Goal: Task Accomplishment & Management: Manage account settings

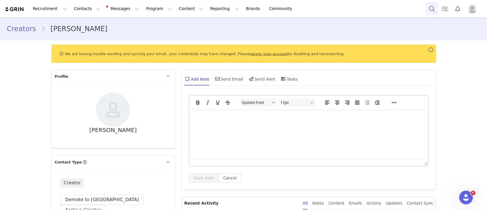
click at [434, 5] on button "Search" at bounding box center [432, 8] width 13 height 13
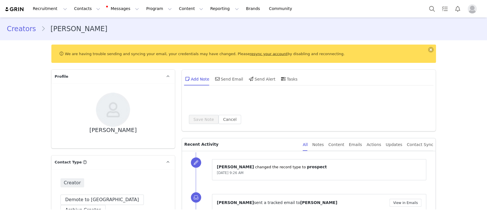
type input "+52 ([GEOGRAPHIC_DATA])"
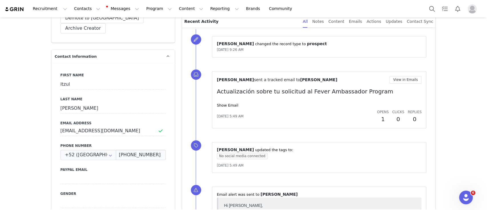
scroll to position [183, 0]
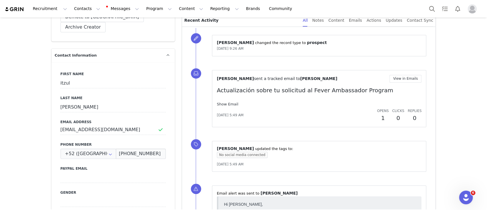
click at [228, 104] on link "Show Email" at bounding box center [227, 104] width 21 height 4
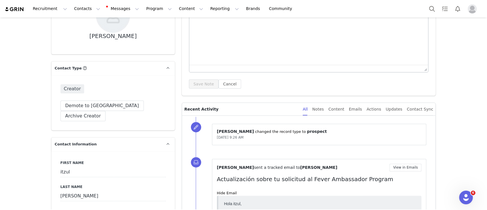
scroll to position [94, 0]
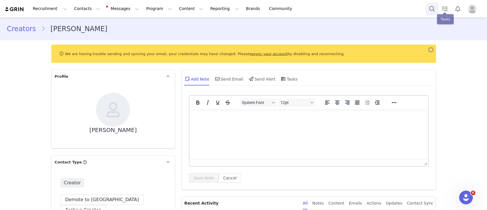
click at [430, 6] on button "Search" at bounding box center [432, 8] width 13 height 13
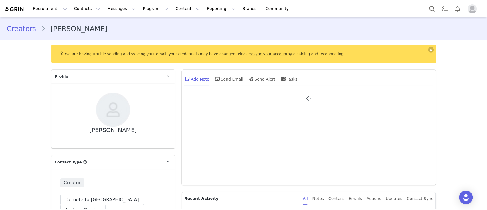
type input "+1 ([GEOGRAPHIC_DATA])"
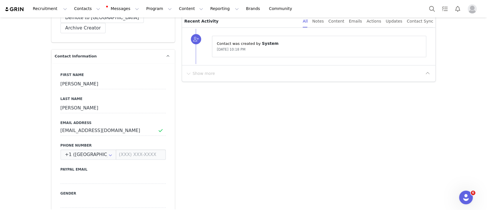
scroll to position [184, 0]
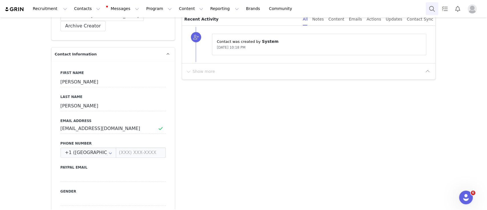
click at [432, 8] on button "Search" at bounding box center [432, 8] width 13 height 13
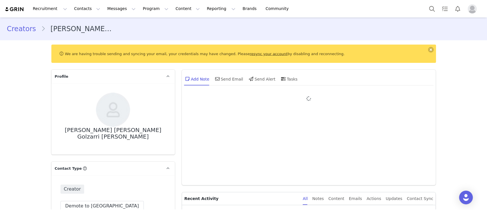
type input "+1 ([GEOGRAPHIC_DATA])"
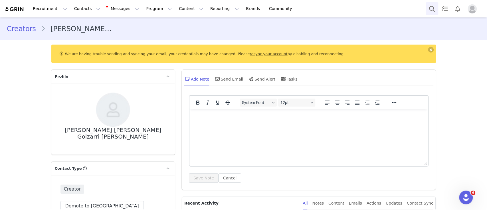
click at [432, 8] on button "Search" at bounding box center [432, 8] width 13 height 13
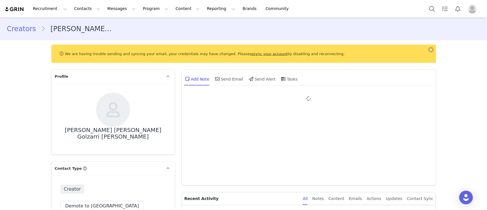
type input "+1 ([GEOGRAPHIC_DATA])"
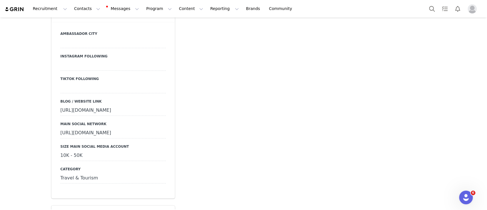
scroll to position [540, 0]
click at [89, 128] on div "[URL][DOMAIN_NAME]" at bounding box center [113, 133] width 105 height 10
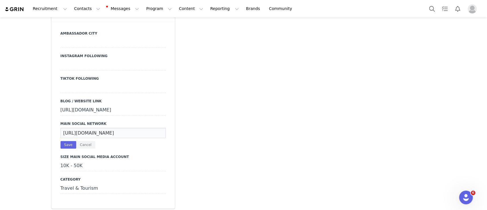
click at [89, 128] on input "[URL][DOMAIN_NAME]" at bounding box center [113, 133] width 105 height 10
click at [429, 3] on button "Search" at bounding box center [432, 8] width 13 height 13
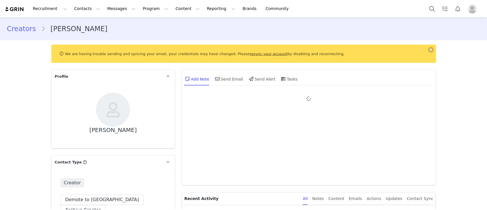
type input "+1 ([GEOGRAPHIC_DATA])"
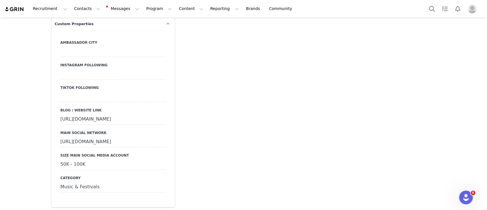
scroll to position [533, 0]
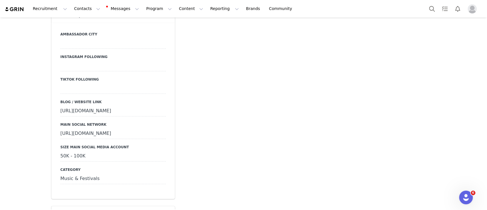
click at [127, 131] on div "https://www.instagram.com/antoniorodriguezactor/" at bounding box center [113, 133] width 105 height 10
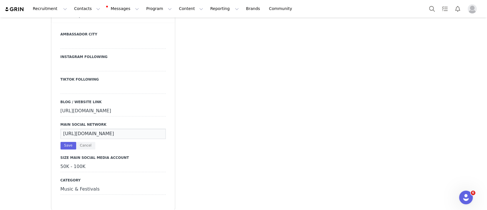
click at [127, 131] on input "https://www.instagram.com/antoniorodriguezactor/" at bounding box center [113, 133] width 105 height 10
click at [430, 9] on button "Search" at bounding box center [432, 8] width 13 height 13
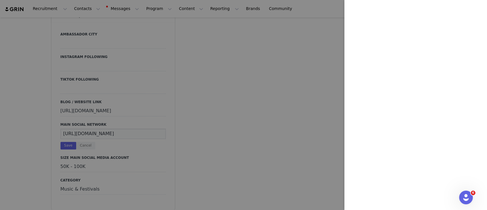
click at [270, 67] on div at bounding box center [243, 105] width 487 height 210
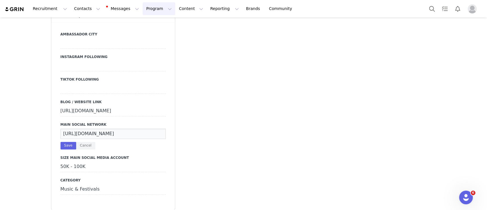
click at [143, 8] on button "Program Program" at bounding box center [159, 8] width 33 height 13
click at [431, 8] on button "Search" at bounding box center [432, 8] width 13 height 13
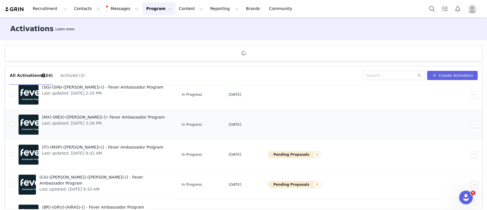
scroll to position [139, 0]
click at [91, 119] on span "(MX)-(MEX)-([PERSON_NAME])-()- Fever Ambassador Program" at bounding box center [103, 117] width 123 height 6
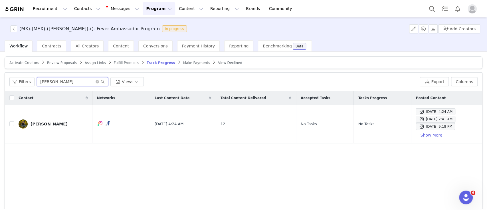
click at [45, 77] on input "isak" at bounding box center [72, 81] width 71 height 9
paste input "tzmmitzul89@icloud.com"
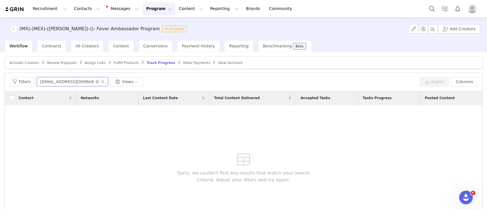
click at [45, 77] on input "[EMAIL_ADDRESS][DOMAIN_NAME]" at bounding box center [72, 81] width 71 height 9
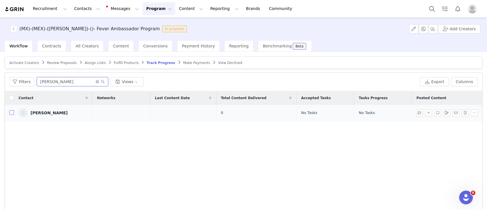
type input "antonio"
click at [10, 113] on input "checkbox" at bounding box center [11, 112] width 5 height 5
checkbox input "true"
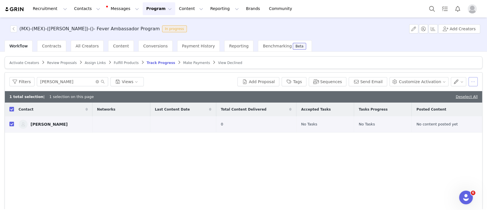
click at [469, 83] on button "button" at bounding box center [473, 81] width 9 height 9
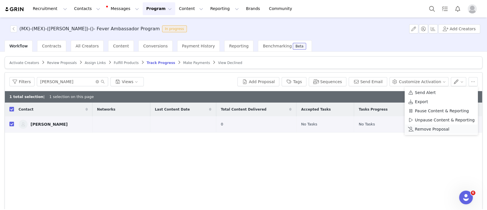
click at [424, 130] on span "Remove Proposal" at bounding box center [432, 129] width 35 height 6
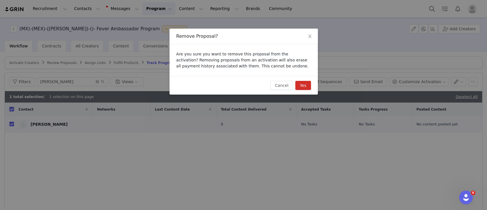
click at [301, 86] on button "Yes" at bounding box center [303, 85] width 16 height 9
checkbox input "false"
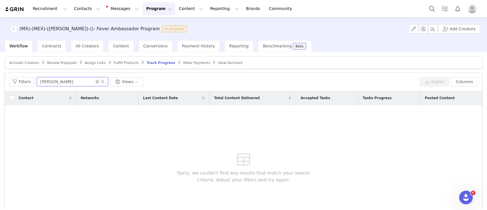
click at [66, 83] on input "antonio" at bounding box center [72, 81] width 71 height 9
paste input "[URL][DOMAIN_NAME][DOMAIN_NAME]"
drag, startPoint x: 81, startPoint y: 81, endPoint x: 18, endPoint y: 76, distance: 62.4
click at [18, 77] on div "Filters https://www.instagram.com/i.itzul/ Views" at bounding box center [213, 81] width 408 height 9
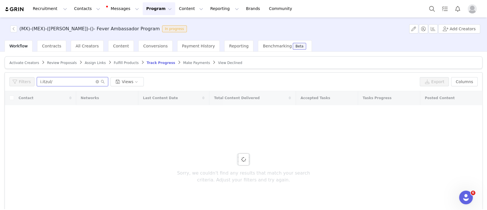
click at [58, 80] on input "i.itzul/" at bounding box center [72, 81] width 71 height 9
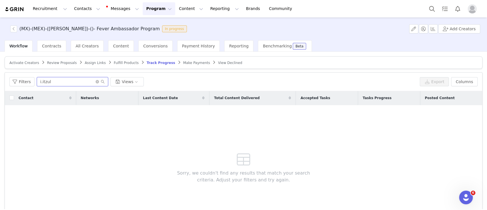
click at [53, 81] on input "i.itzul" at bounding box center [72, 81] width 71 height 9
paste input "https://www.instagram.com/luwolff1?igsh=MTdzaGsybWMxa3BjaQ%3D%3D&utm_source=qr"
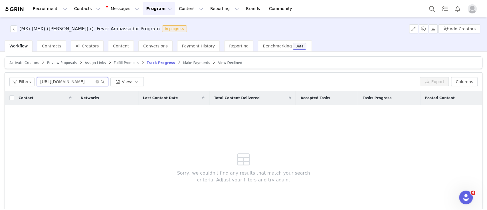
drag, startPoint x: 58, startPoint y: 81, endPoint x: 153, endPoint y: 83, distance: 95.4
click at [153, 83] on div "Filters https://www.instagram.com/luwolff1?igsh=MTdzaGsybWMxa3BjaQ%3D%3D&utm_so…" at bounding box center [213, 81] width 408 height 9
drag, startPoint x: 78, startPoint y: 81, endPoint x: 4, endPoint y: 81, distance: 73.7
click at [4, 81] on div "Activate Creators Review Proposals Assign Links Fulfill Products Track Progress…" at bounding box center [243, 130] width 487 height 157
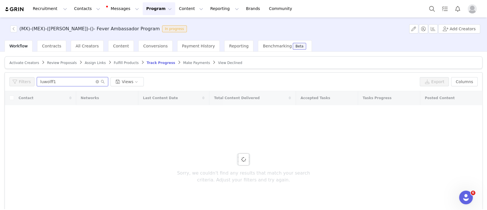
click at [62, 81] on input "luwolff1" at bounding box center [72, 81] width 71 height 9
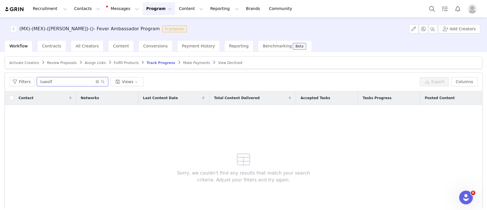
click at [61, 82] on input "luwolf" at bounding box center [72, 81] width 71 height 9
paste input "fgolzarrivara@gmail.com"
type input "fgolzarrivara@gmail.com"
click at [62, 81] on input "fgolzarrivara@gmail.com" at bounding box center [72, 81] width 71 height 9
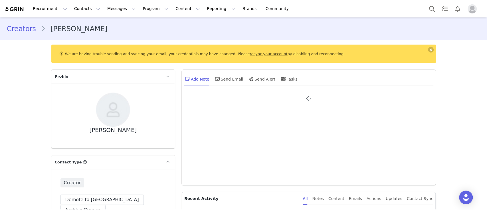
type input "+52 ([GEOGRAPHIC_DATA])"
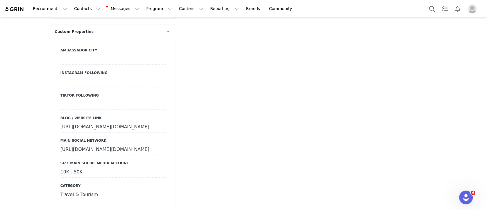
scroll to position [524, 0]
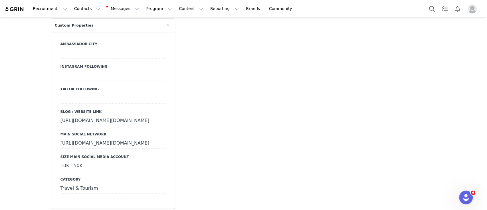
click at [108, 138] on div "[URL][DOMAIN_NAME][DOMAIN_NAME]" at bounding box center [113, 143] width 105 height 10
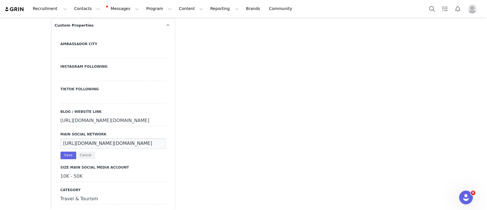
click at [108, 138] on input "[URL][DOMAIN_NAME][DOMAIN_NAME]" at bounding box center [113, 143] width 105 height 10
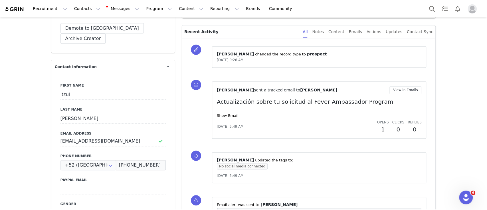
scroll to position [171, 0]
click at [226, 118] on link "Show Email" at bounding box center [227, 116] width 21 height 4
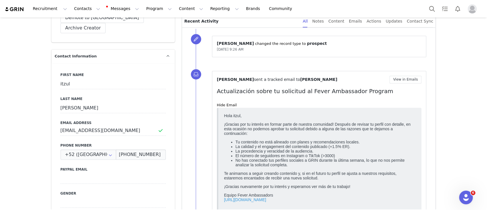
scroll to position [182, 0]
click at [234, 91] on p "Actualización sobre tu solicitud al Fever Ambassador Program" at bounding box center [319, 90] width 205 height 9
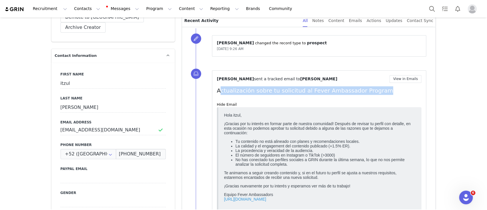
click at [234, 91] on p "Actualización sobre tu solicitud al Fever Ambassador Program" at bounding box center [319, 90] width 205 height 9
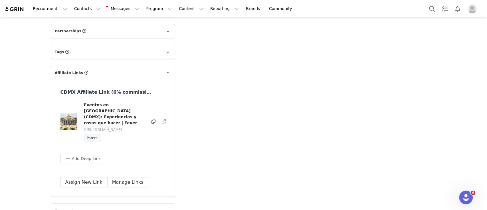
scroll to position [1231, 0]
click at [432, 9] on button "Search" at bounding box center [432, 8] width 13 height 13
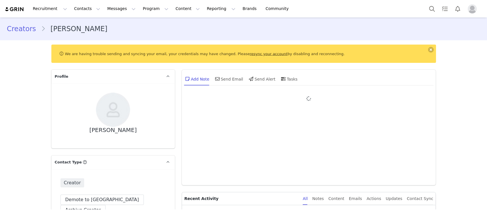
type input "+1 ([GEOGRAPHIC_DATA])"
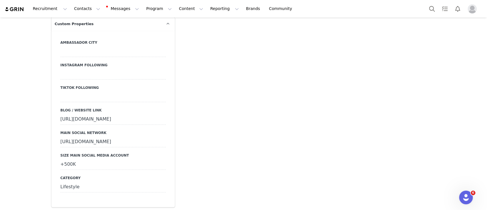
scroll to position [530, 0]
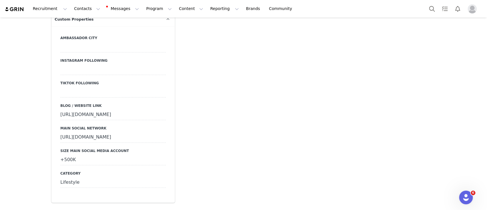
click at [101, 110] on div "[URL][DOMAIN_NAME]" at bounding box center [113, 115] width 105 height 10
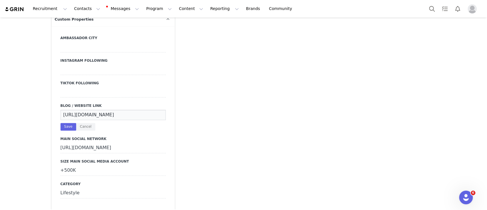
click at [101, 110] on input "[URL][DOMAIN_NAME]" at bounding box center [113, 115] width 105 height 10
click at [426, 11] on button "Search" at bounding box center [432, 8] width 13 height 13
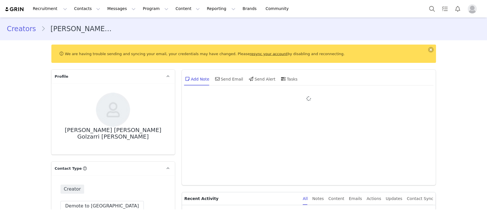
type input "+1 ([GEOGRAPHIC_DATA])"
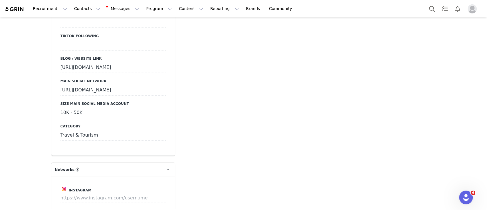
scroll to position [581, 0]
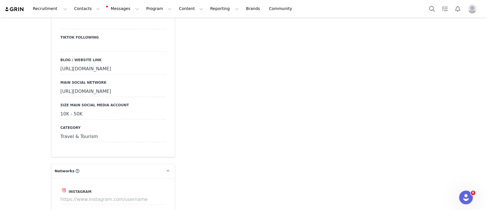
drag, startPoint x: 140, startPoint y: 82, endPoint x: 44, endPoint y: 81, distance: 95.6
click at [47, 81] on section "We are having trouble sending and syncing your email, your credentials may have…" at bounding box center [243, 208] width 393 height 1499
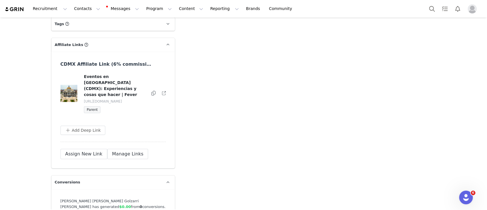
scroll to position [1259, 0]
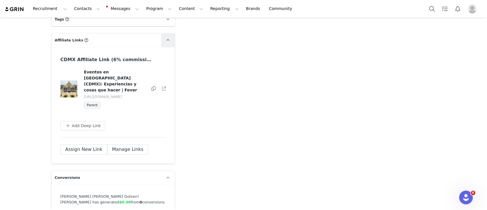
click at [165, 38] on span at bounding box center [168, 40] width 7 height 7
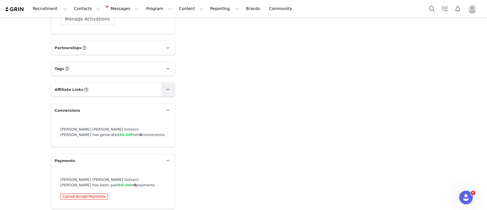
click at [166, 88] on icon at bounding box center [167, 90] width 3 height 4
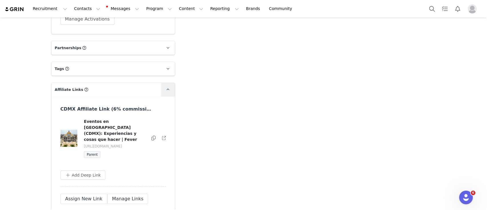
scroll to position [1259, 0]
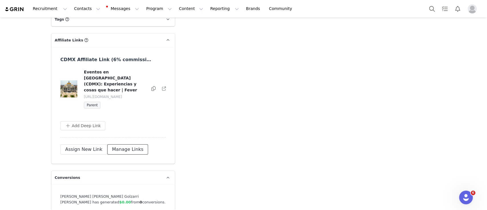
click at [108, 144] on button "Manage Links" at bounding box center [127, 149] width 41 height 10
click at [161, 85] on button "button" at bounding box center [163, 88] width 6 height 7
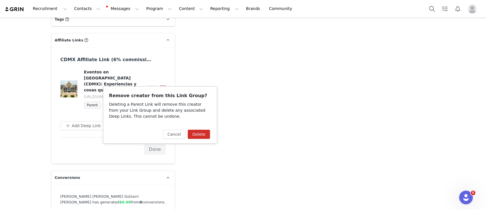
click at [198, 134] on button "Delete" at bounding box center [199, 134] width 22 height 9
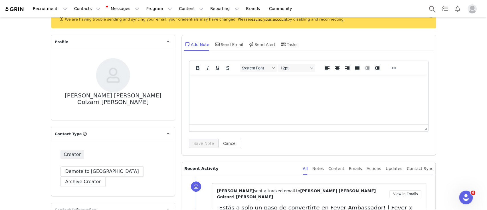
scroll to position [0, 0]
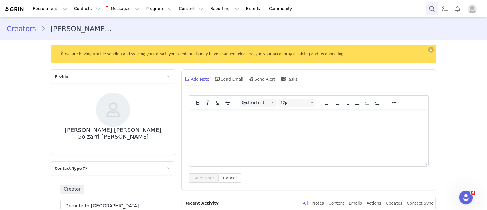
click at [429, 11] on button "Search" at bounding box center [432, 8] width 13 height 13
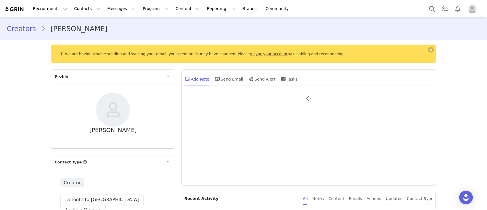
type input "+1 ([GEOGRAPHIC_DATA])"
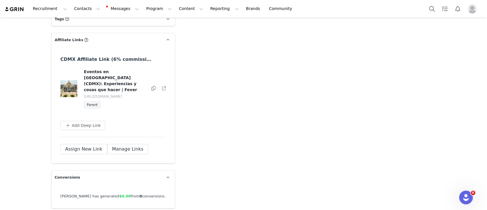
scroll to position [1249, 0]
click at [124, 152] on button "Manage Links" at bounding box center [127, 149] width 41 height 10
click at [160, 92] on button "button" at bounding box center [163, 88] width 6 height 7
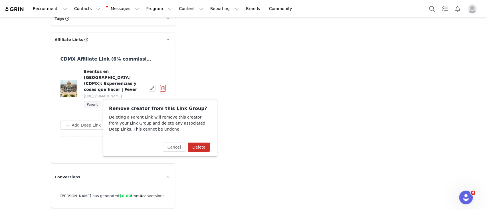
click at [198, 145] on button "Delete" at bounding box center [199, 146] width 22 height 9
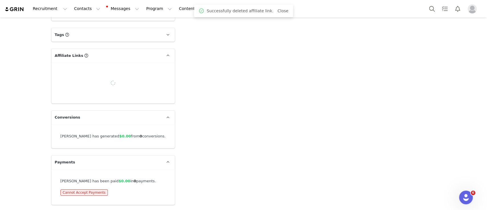
scroll to position [1241, 0]
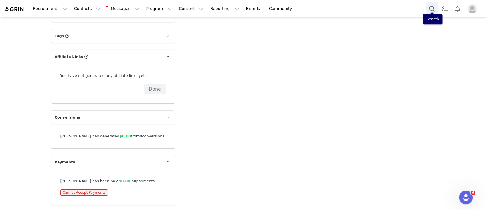
click at [432, 7] on button "Search" at bounding box center [432, 8] width 13 height 13
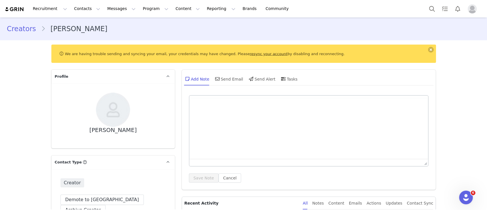
type input "+52 ([GEOGRAPHIC_DATA])"
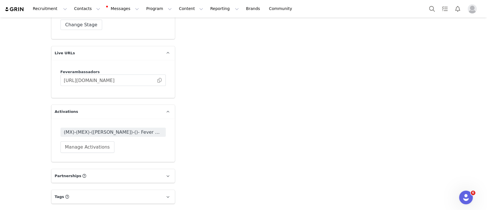
scroll to position [1082, 0]
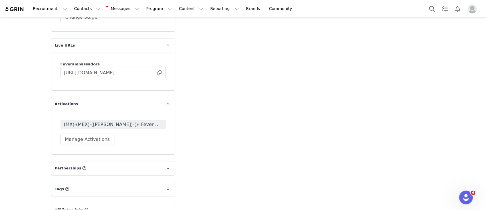
drag, startPoint x: 201, startPoint y: 112, endPoint x: 178, endPoint y: 81, distance: 38.6
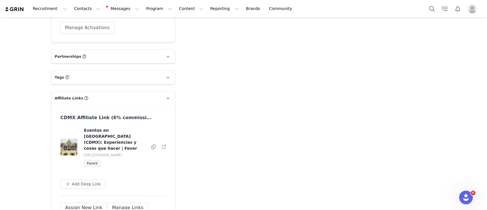
scroll to position [1211, 0]
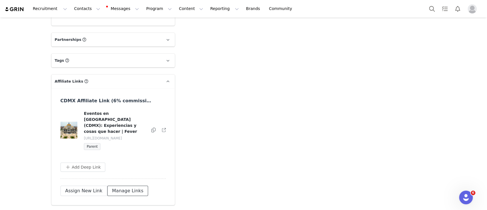
click at [113, 186] on button "Manage Links" at bounding box center [127, 191] width 41 height 10
click at [160, 127] on button "button" at bounding box center [163, 130] width 6 height 7
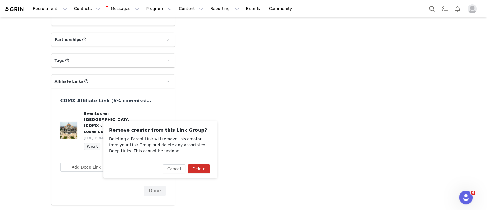
click at [197, 165] on button "Delete" at bounding box center [199, 168] width 22 height 9
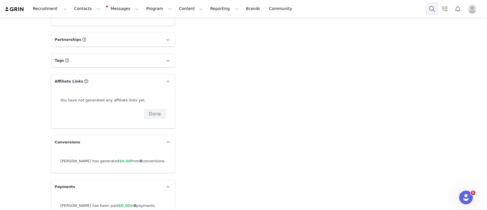
click at [432, 8] on button "Search" at bounding box center [432, 8] width 13 height 13
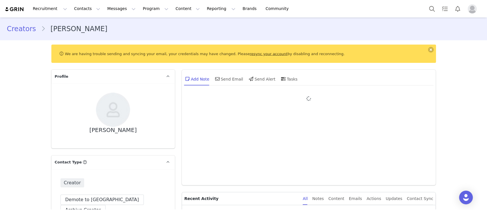
type input "+1 ([GEOGRAPHIC_DATA])"
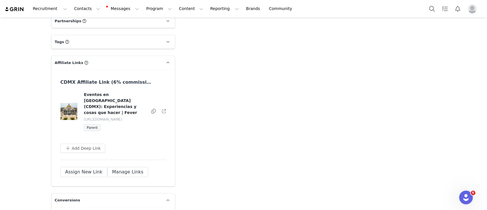
scroll to position [1227, 0]
click at [113, 166] on button "Manage Links" at bounding box center [127, 171] width 41 height 10
click at [160, 107] on button "button" at bounding box center [163, 110] width 6 height 7
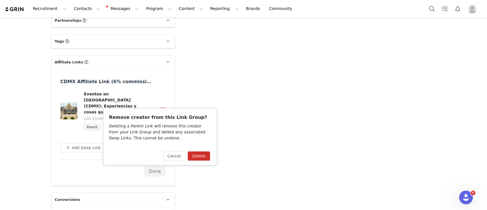
click at [196, 154] on button "Delete" at bounding box center [199, 155] width 22 height 9
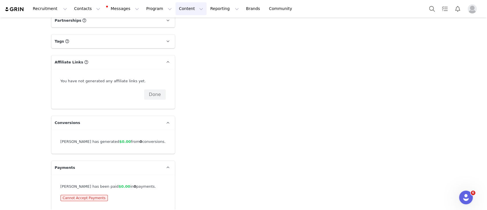
click at [176, 11] on button "Content Content" at bounding box center [191, 8] width 31 height 13
click at [183, 24] on p "Creator Content" at bounding box center [178, 25] width 32 height 6
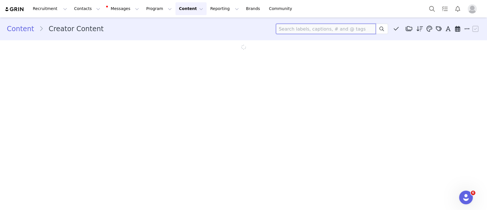
click at [317, 30] on input at bounding box center [326, 29] width 100 height 10
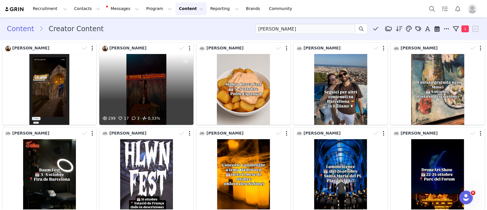
click at [137, 90] on div "299 17 3 0.33%" at bounding box center [146, 89] width 94 height 71
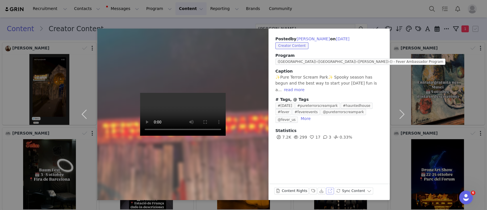
click at [328, 189] on button "View on Instagram" at bounding box center [330, 190] width 8 height 7
click at [310, 13] on div "Posted by [PERSON_NAME] on [DATE] Creator Content Program ([GEOGRAPHIC_DATA])-(…" at bounding box center [243, 105] width 487 height 210
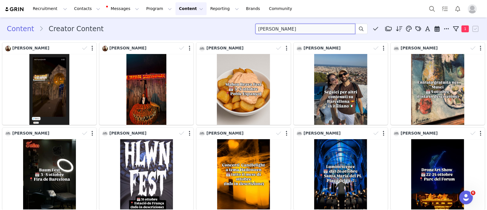
click at [267, 29] on input "[PERSON_NAME]" at bounding box center [305, 29] width 100 height 10
type input "porbarcelona"
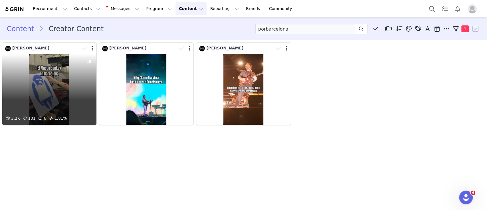
click at [50, 77] on div "3.2K 101 6 1.81%" at bounding box center [49, 89] width 94 height 71
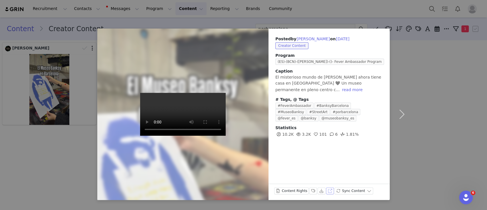
click at [326, 190] on button "View on Instagram" at bounding box center [330, 190] width 8 height 7
click at [47, 159] on div "Posted by [PERSON_NAME] on [DATE] Creator Content Program (ES)-(BCN)-([PERSON_N…" at bounding box center [243, 105] width 487 height 210
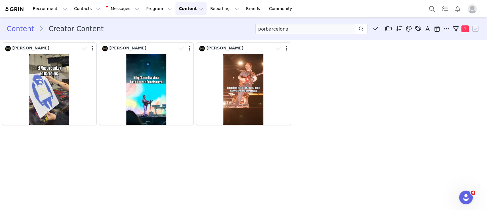
click at [84, 151] on div "Content Creator Content porbarcelona Media Library (0) Folders No folders have …" at bounding box center [243, 113] width 487 height 192
